Goal: Transaction & Acquisition: Purchase product/service

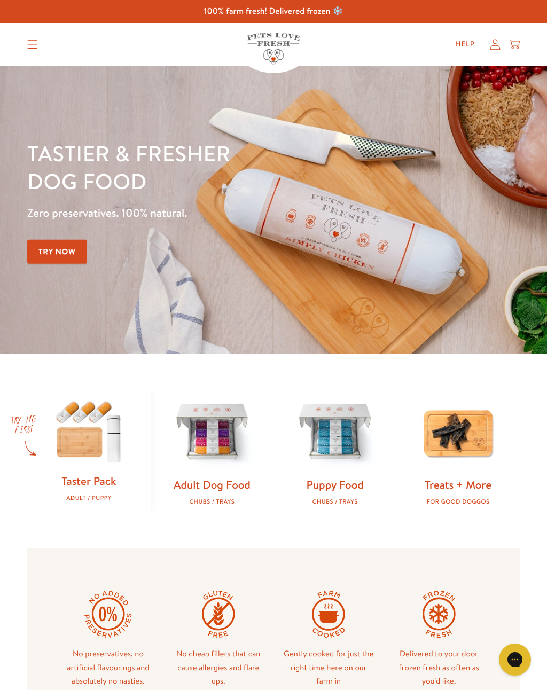
click at [218, 446] on img at bounding box center [212, 432] width 89 height 89
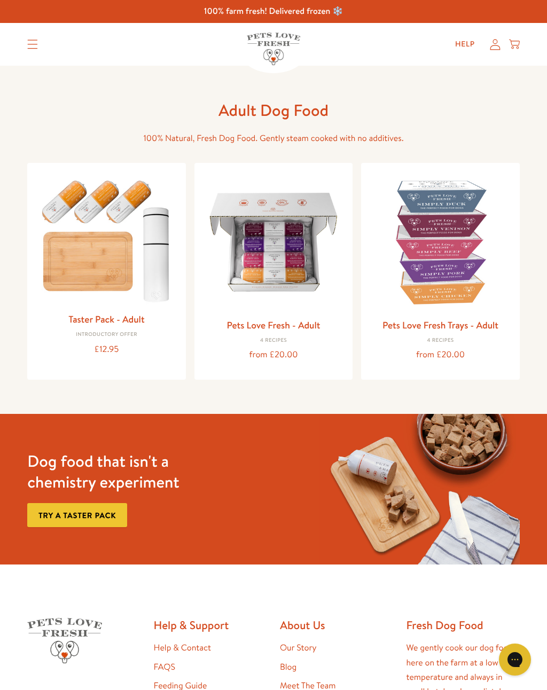
click at [300, 295] on img at bounding box center [274, 242] width 142 height 142
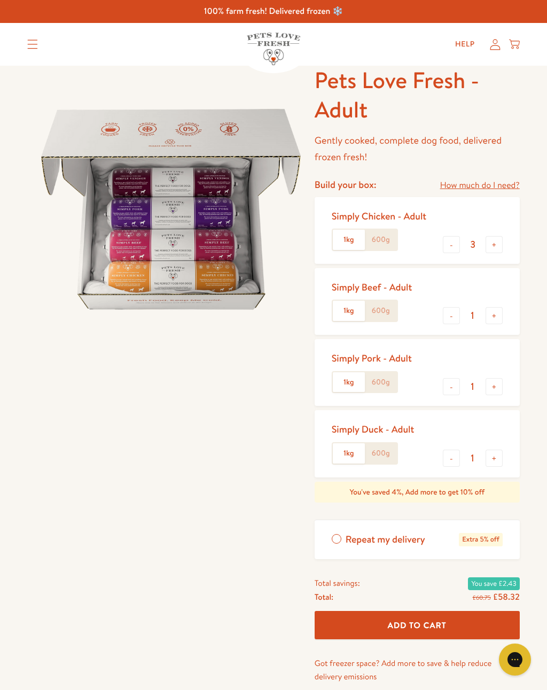
click at [33, 46] on icon "Translation missing: en.sections.header.menu" at bounding box center [32, 45] width 11 height 10
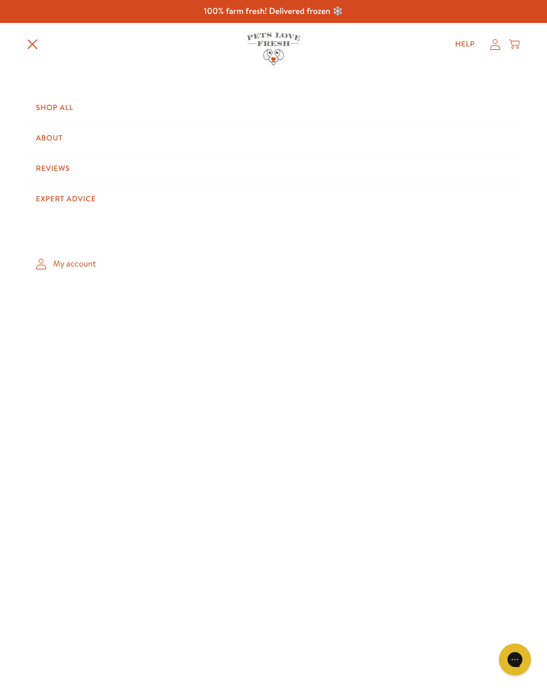
click at [76, 108] on link "Shop All" at bounding box center [273, 108] width 492 height 30
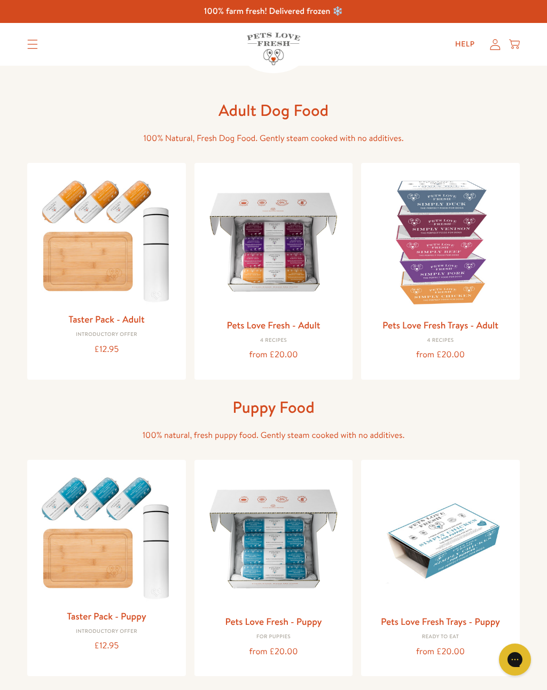
click at [441, 280] on img at bounding box center [441, 242] width 142 height 142
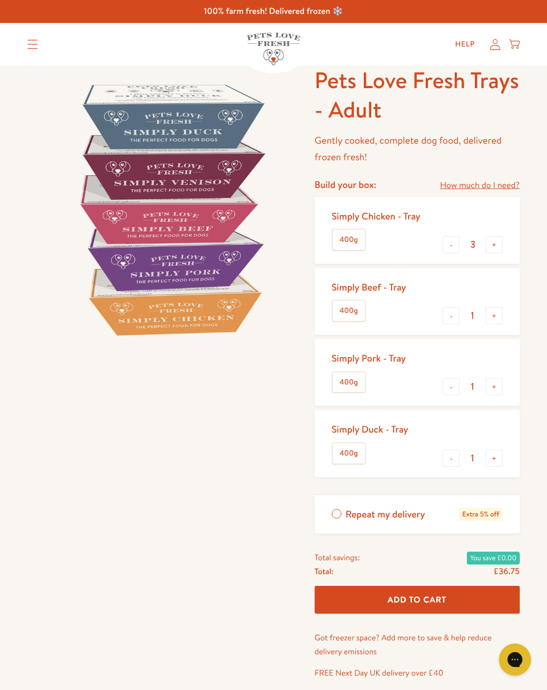
click at [220, 686] on div "Pets Love Fresh Trays - Adult Gently cooked, complete dog food, delivered froze…" at bounding box center [273, 402] width 547 height 673
